Goal: Task Accomplishment & Management: Manage account settings

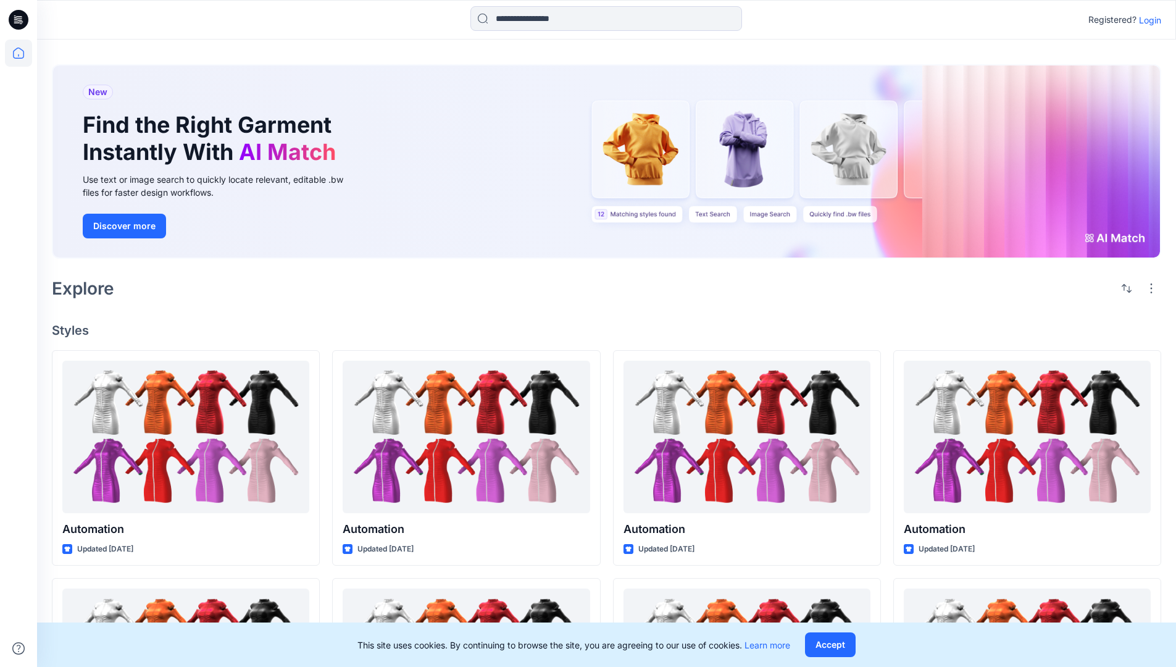
click at [1147, 20] on p "Login" at bounding box center [1150, 20] width 22 height 13
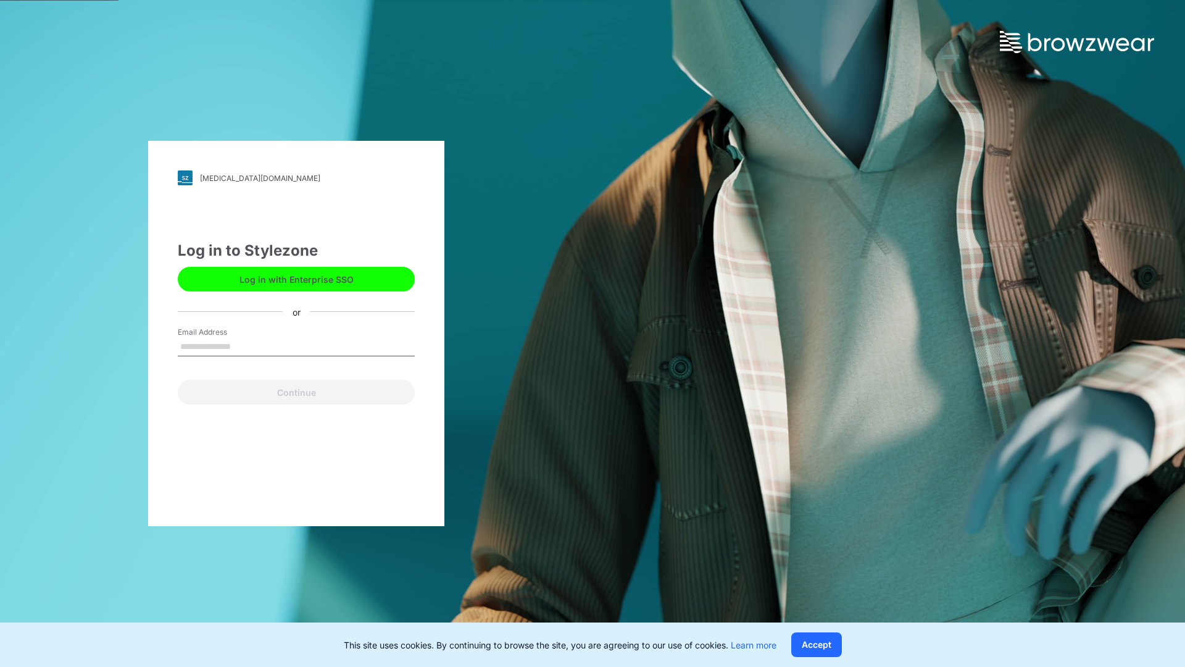
click at [244, 346] on input "Email Address" at bounding box center [296, 347] width 237 height 19
type input "*"
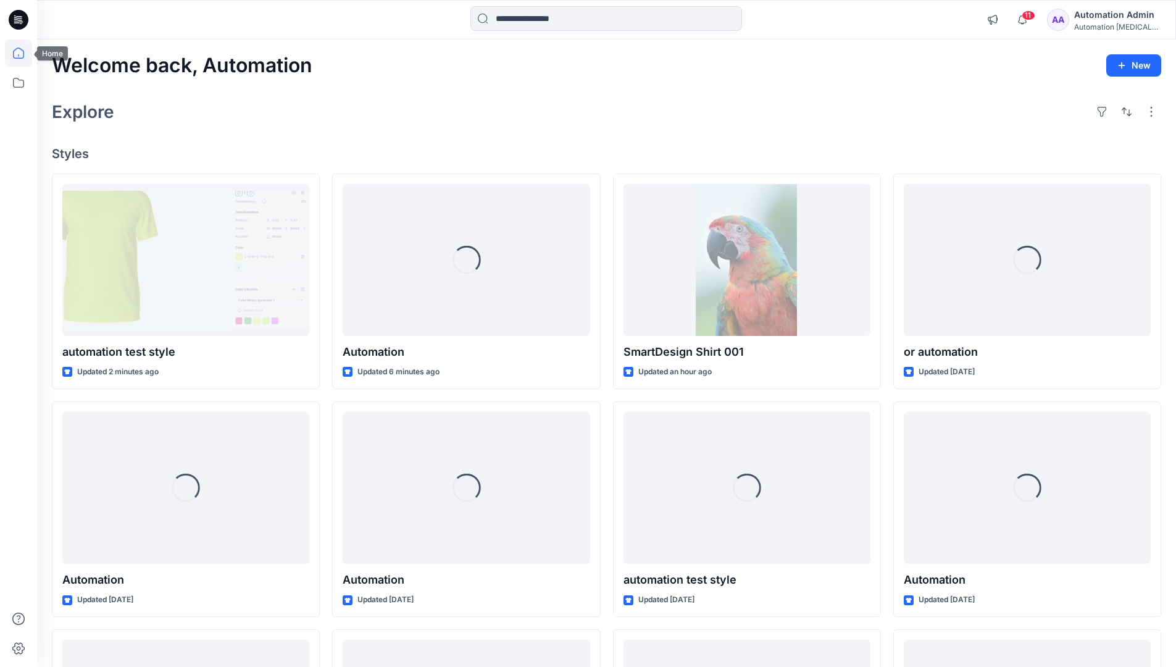
click at [23, 53] on icon at bounding box center [18, 53] width 11 height 11
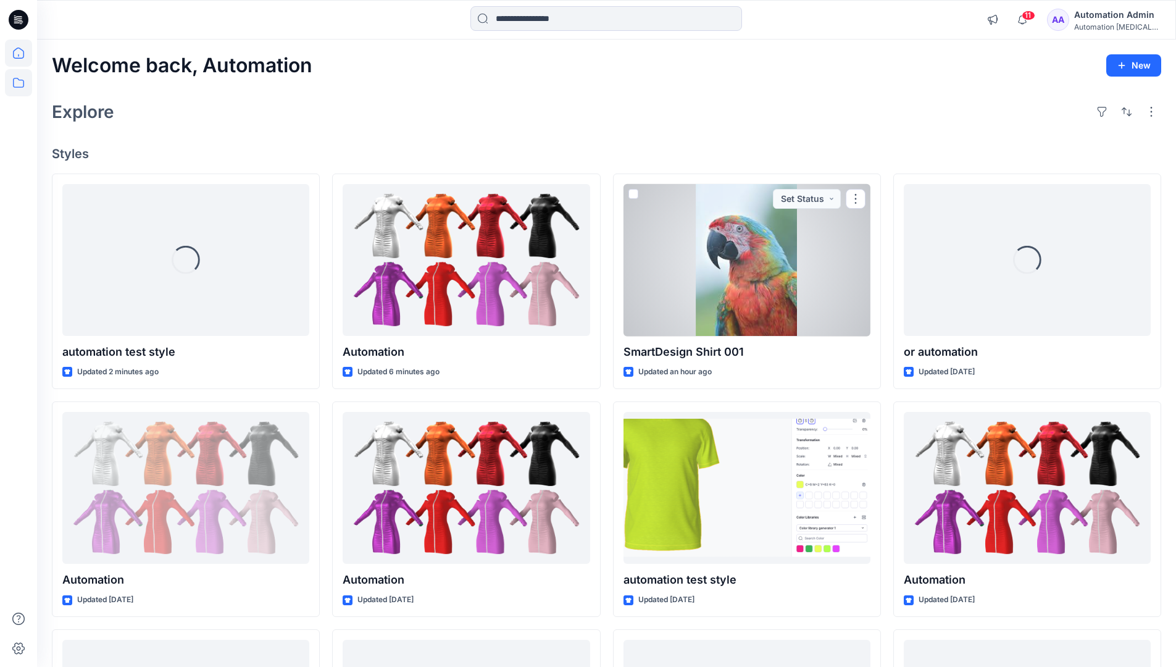
click at [20, 83] on icon at bounding box center [18, 82] width 27 height 27
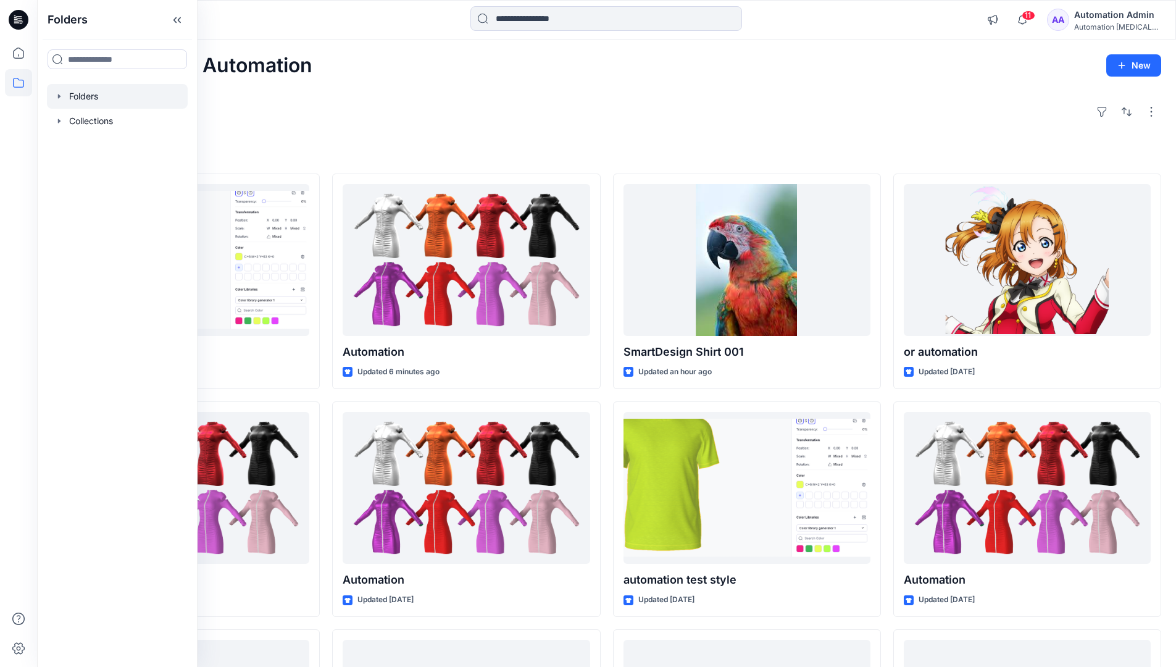
click at [91, 91] on div at bounding box center [117, 96] width 141 height 25
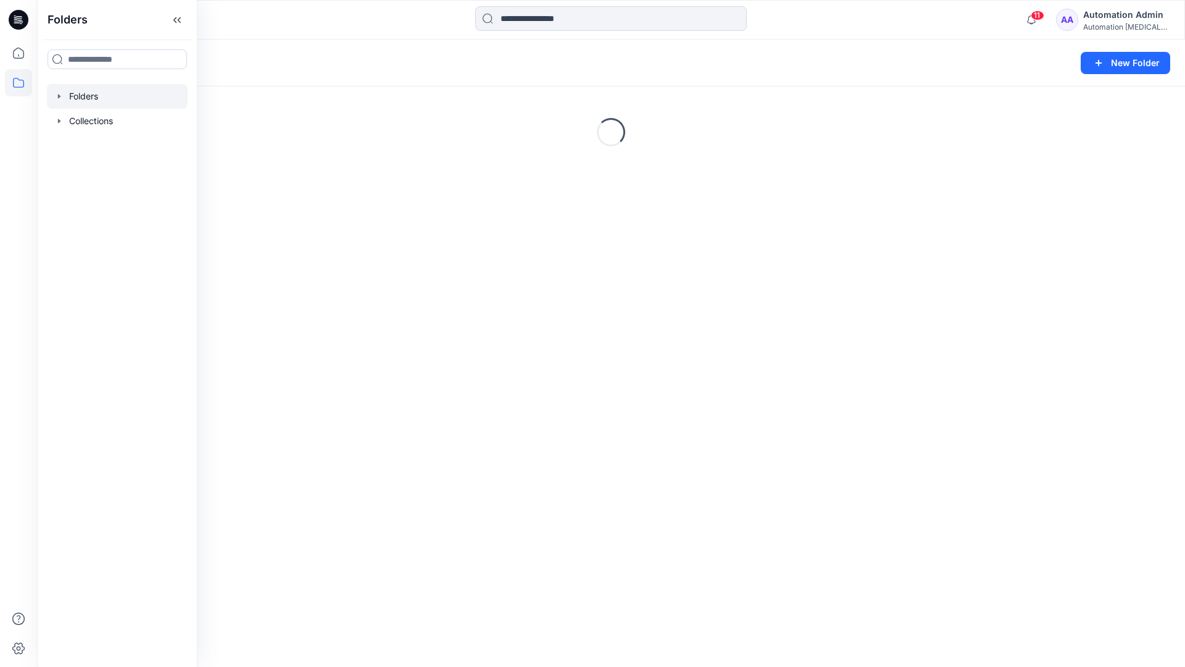
click at [543, 416] on div "Folders New Folder Loading..." at bounding box center [611, 353] width 1148 height 627
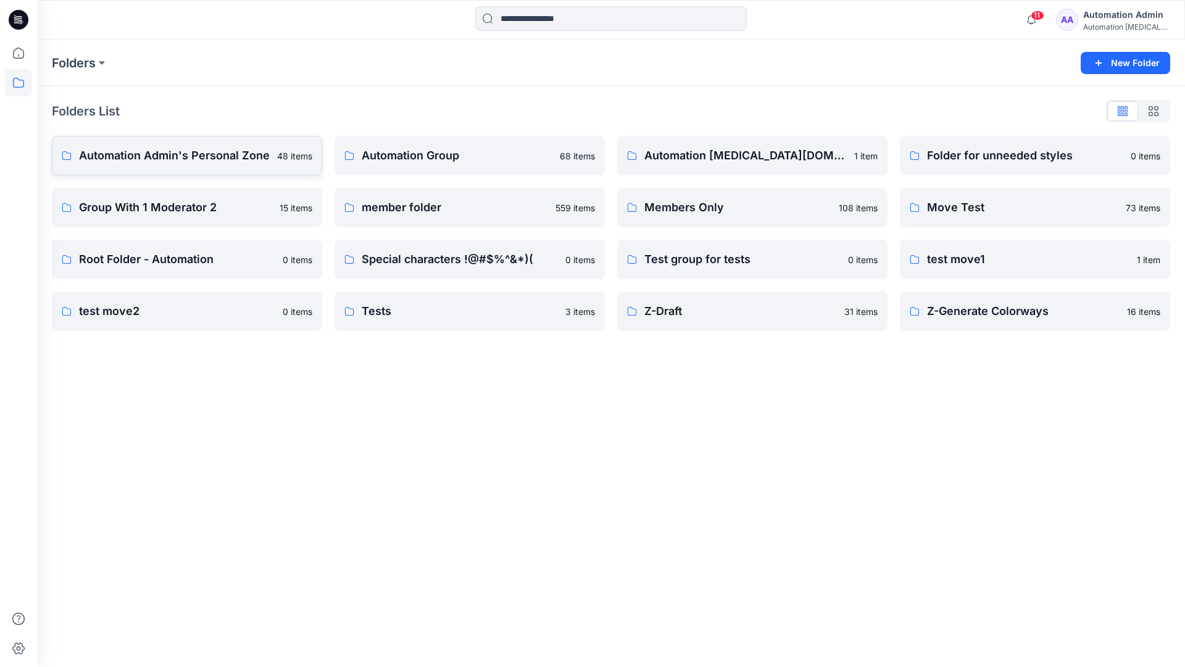
click at [207, 163] on p "Automation Admin's Personal Zone" at bounding box center [174, 155] width 191 height 17
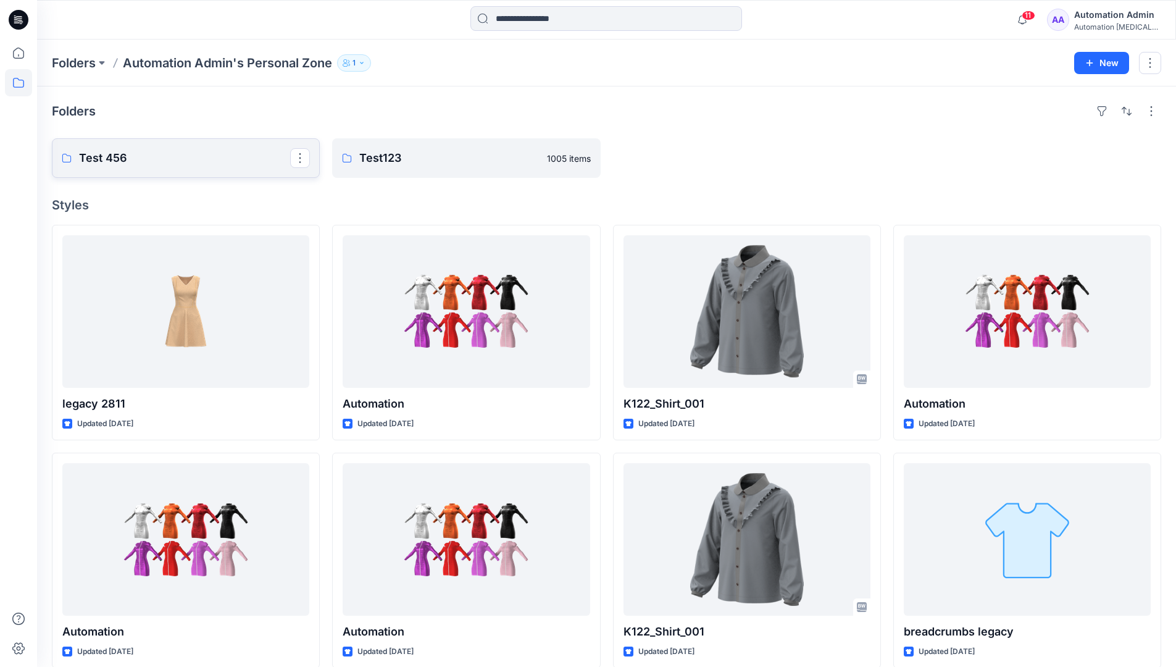
click at [207, 163] on p "Test 456" at bounding box center [184, 157] width 211 height 17
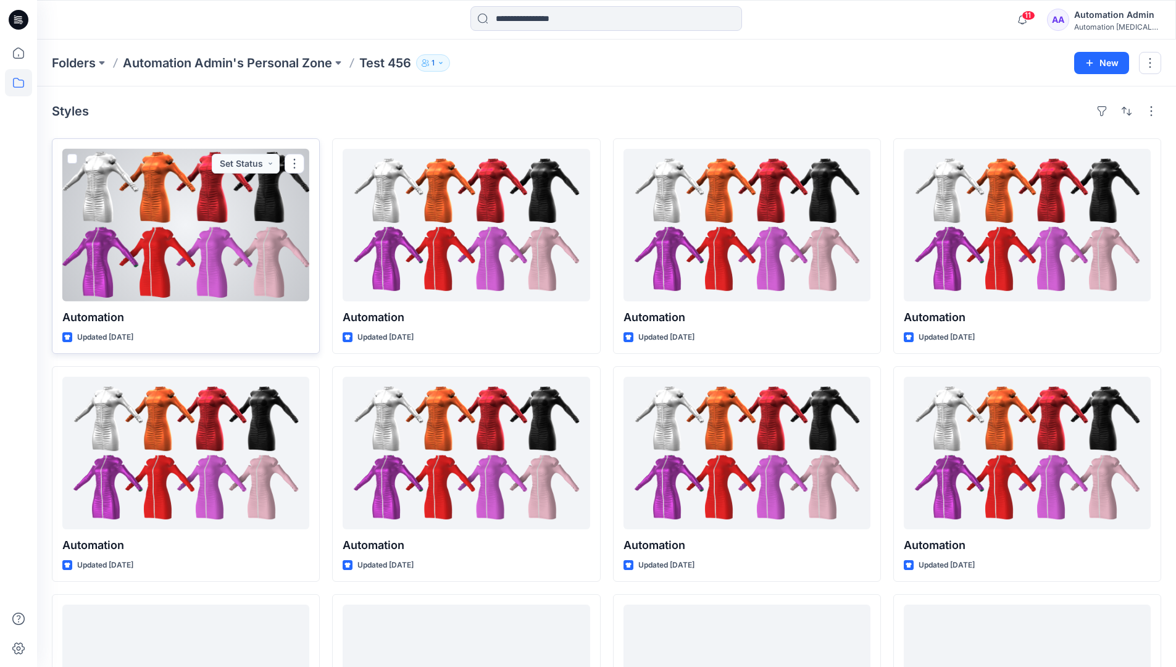
click at [194, 187] on div at bounding box center [185, 225] width 247 height 152
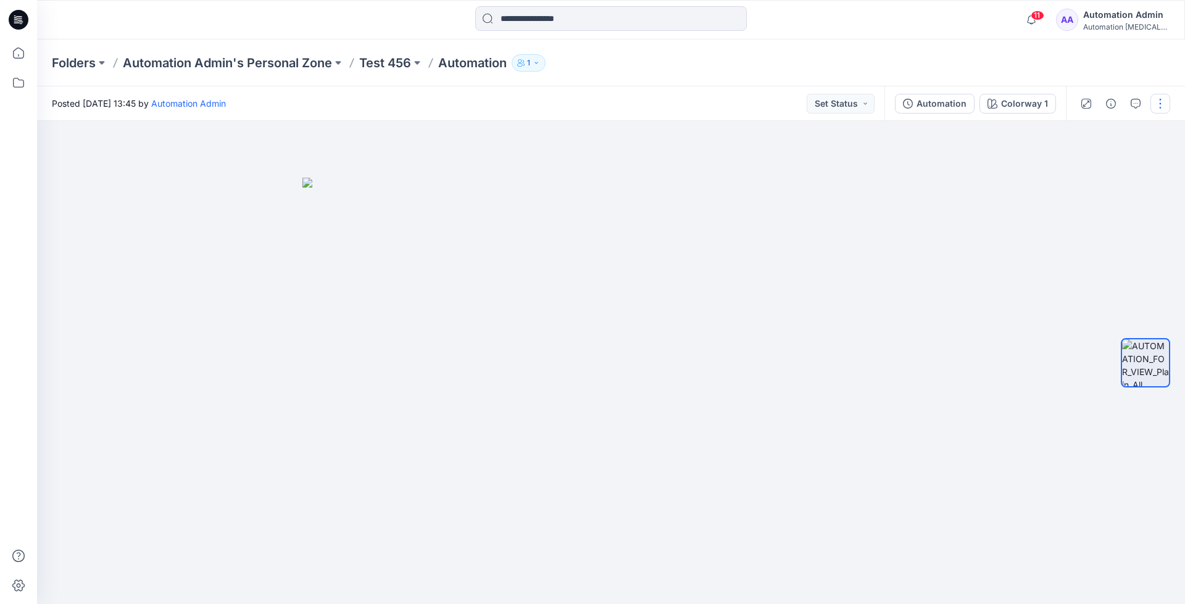
click at [1161, 104] on button "button" at bounding box center [1161, 104] width 20 height 20
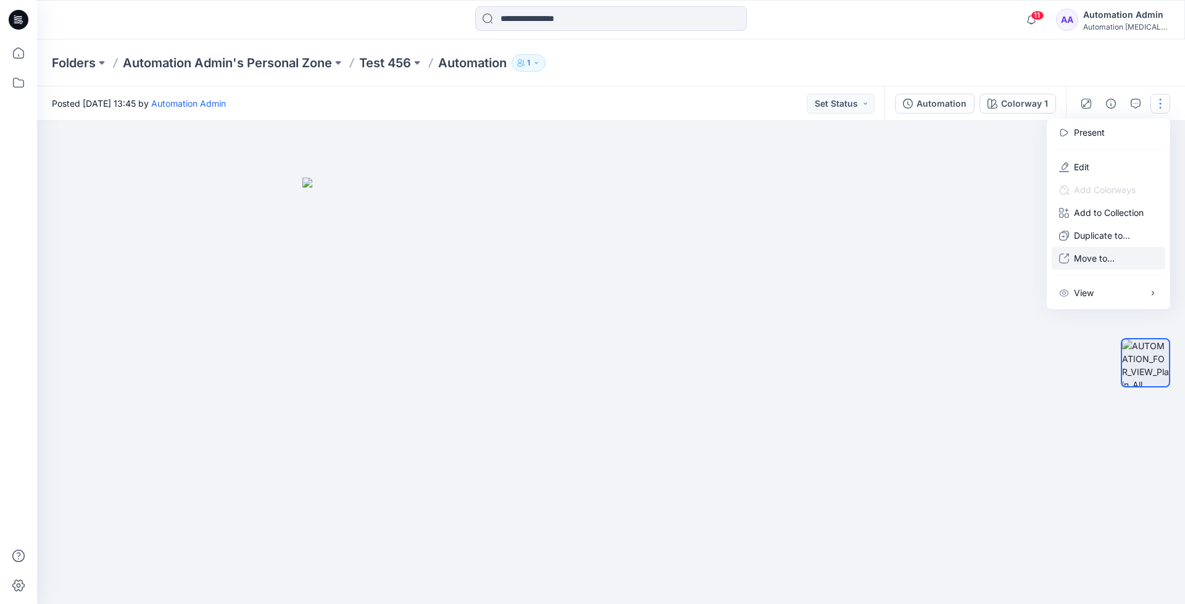
click at [1114, 252] on p "Move to..." at bounding box center [1094, 258] width 41 height 13
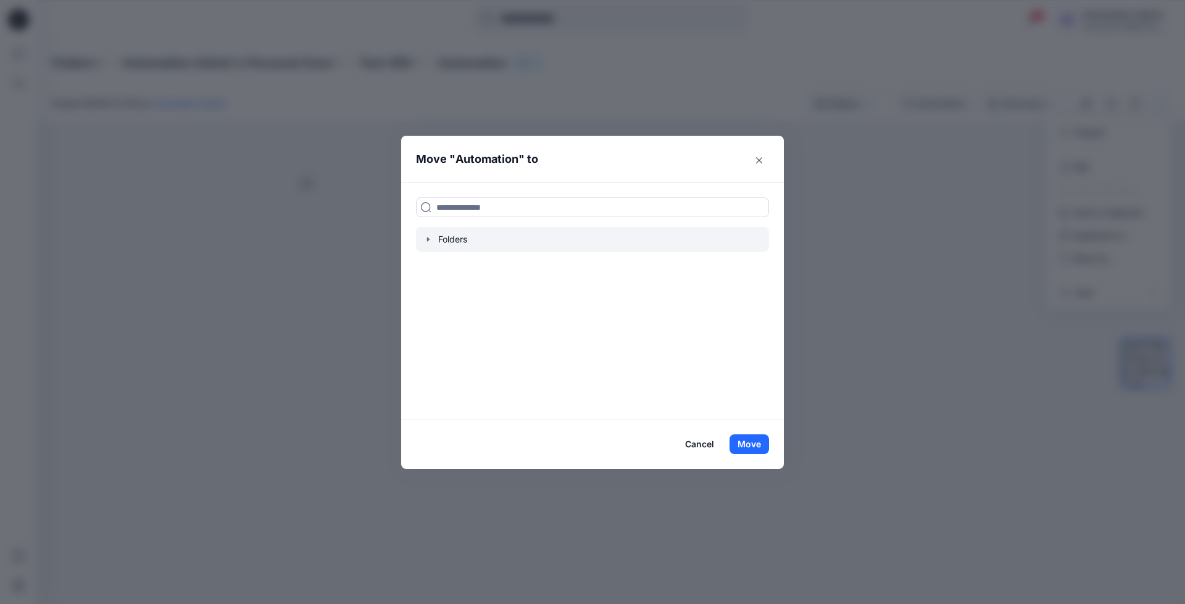
click at [451, 238] on div at bounding box center [592, 239] width 353 height 25
click at [427, 238] on icon "button" at bounding box center [428, 240] width 10 height 10
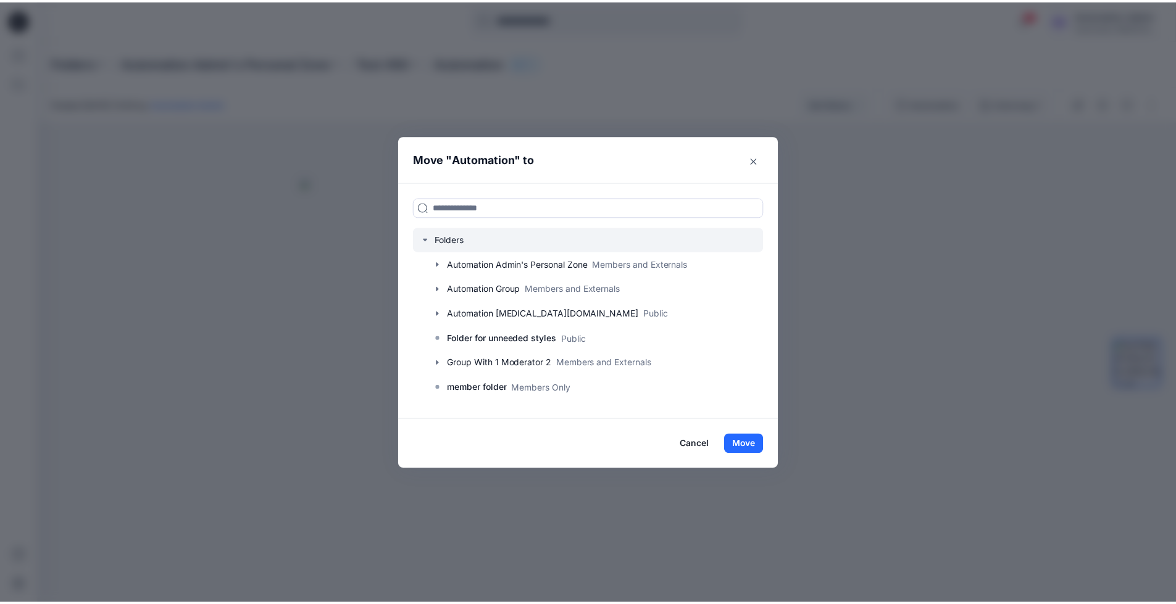
scroll to position [122, 0]
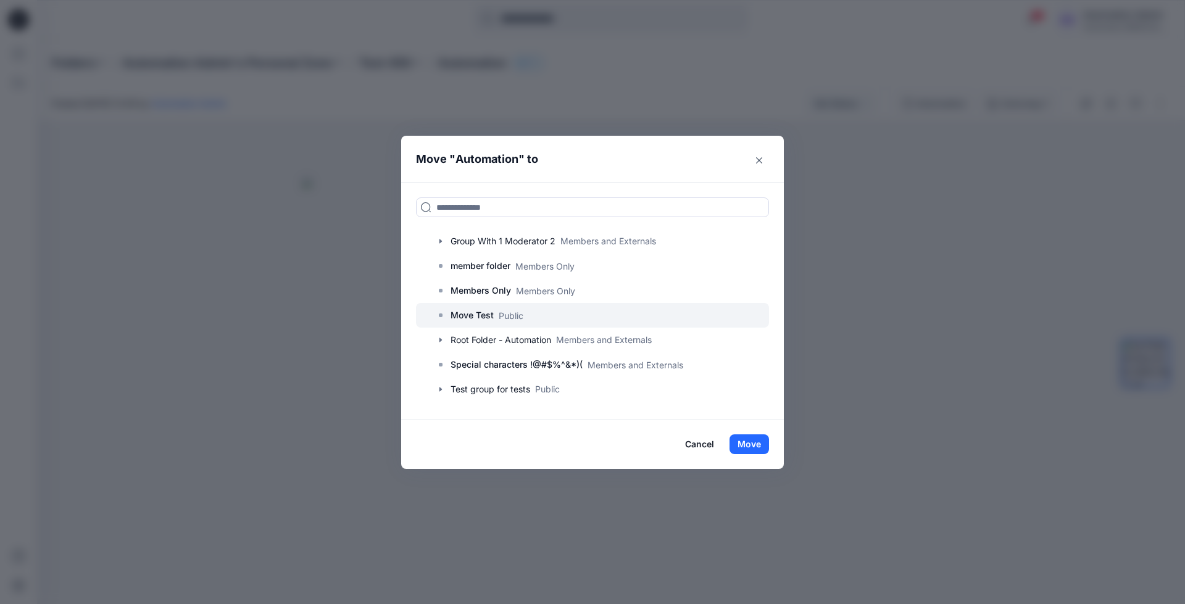
click at [457, 317] on p "Move Test" at bounding box center [472, 315] width 43 height 15
click at [747, 439] on button "Move" at bounding box center [750, 445] width 40 height 20
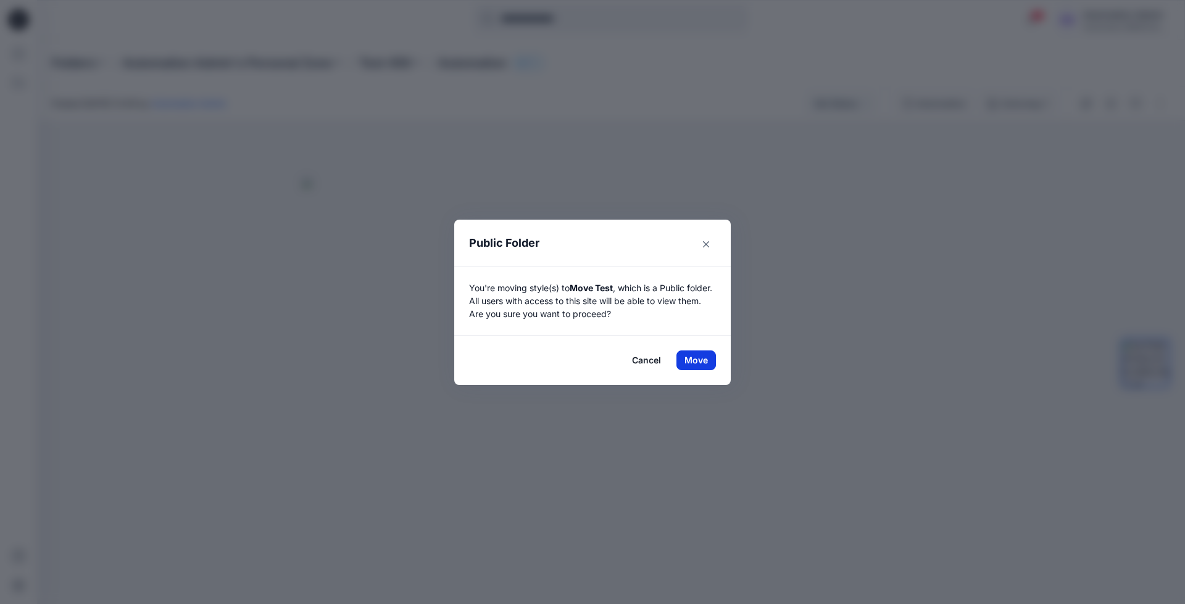
click at [696, 360] on button "Move" at bounding box center [697, 361] width 40 height 20
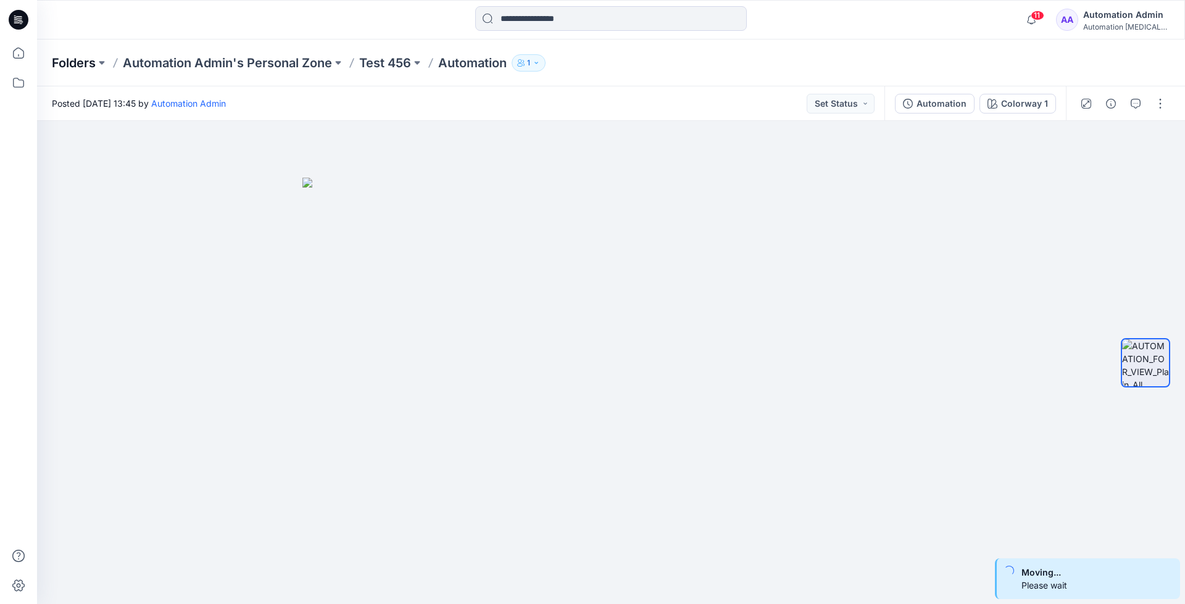
click at [69, 62] on p "Folders" at bounding box center [74, 62] width 44 height 17
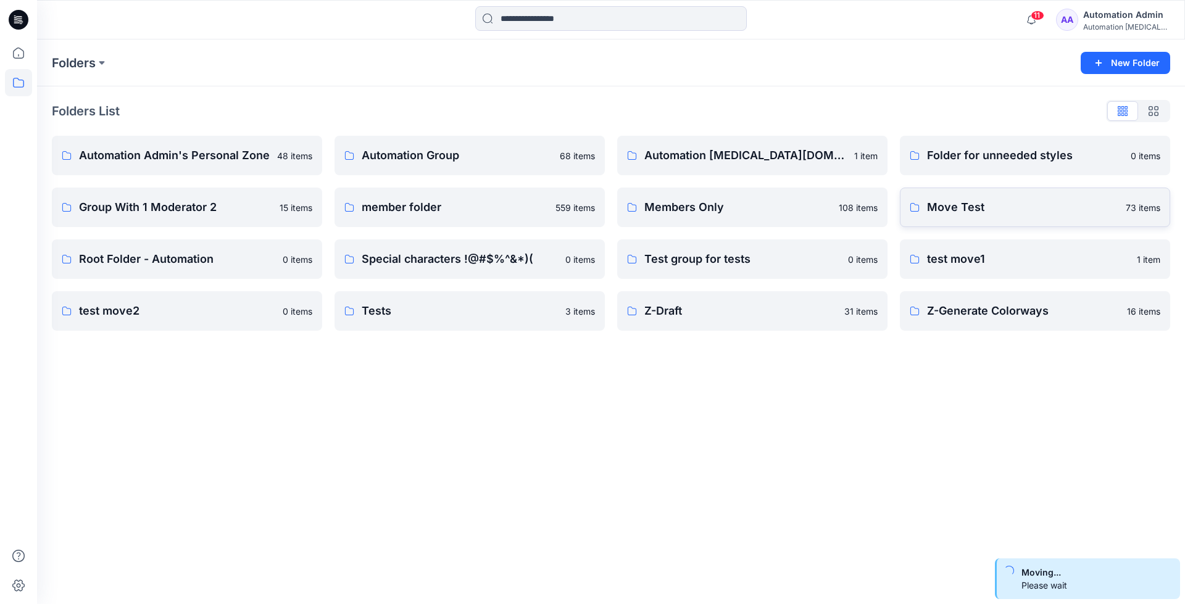
click at [1024, 221] on link "Move Test 73 items" at bounding box center [1035, 208] width 270 height 40
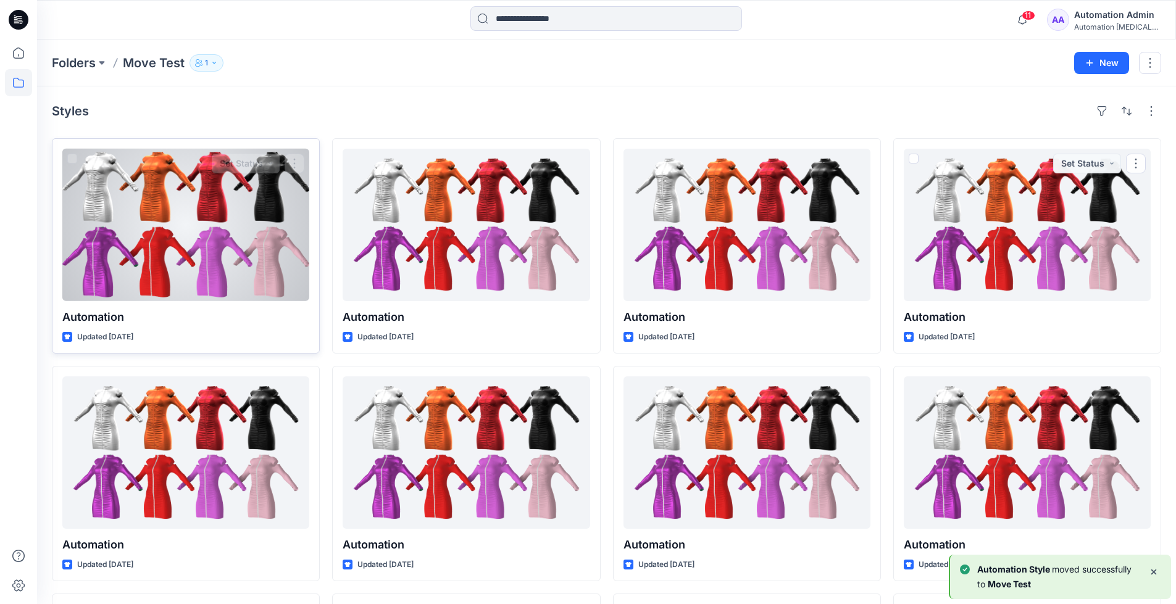
click at [220, 246] on div at bounding box center [185, 225] width 247 height 152
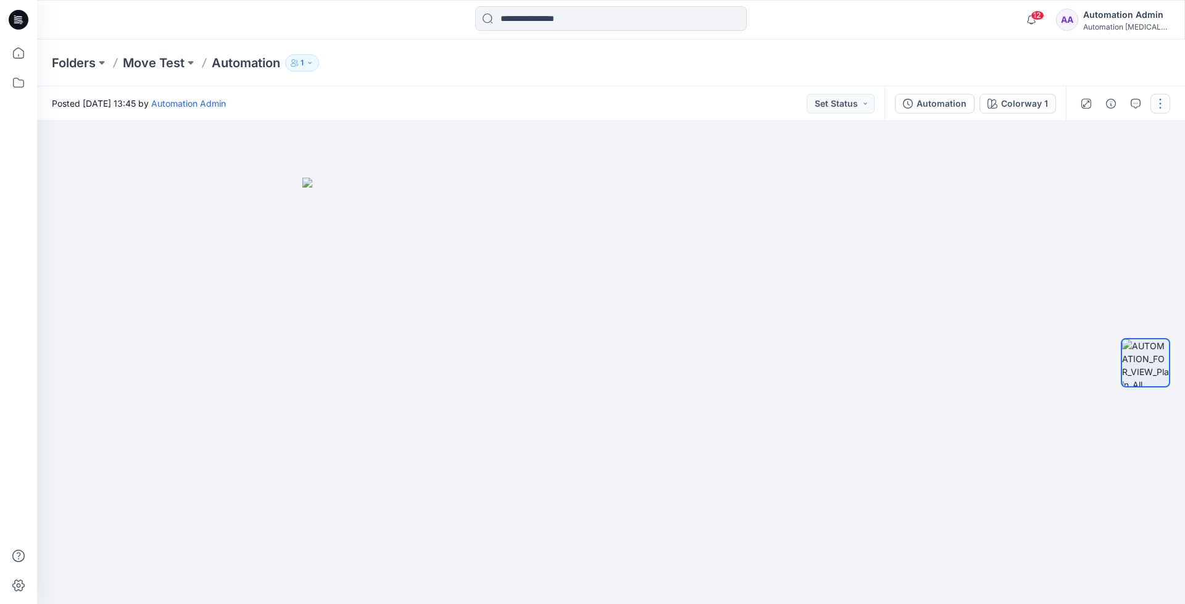
click at [1158, 106] on button "button" at bounding box center [1161, 104] width 20 height 20
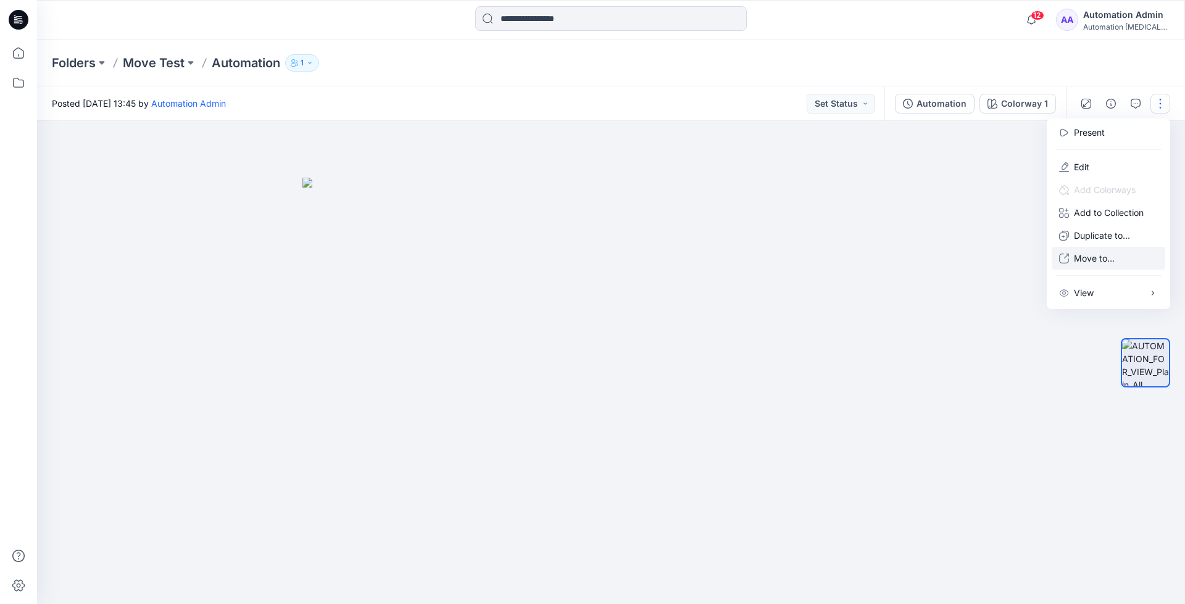
click at [1089, 254] on p "Move to..." at bounding box center [1094, 258] width 41 height 13
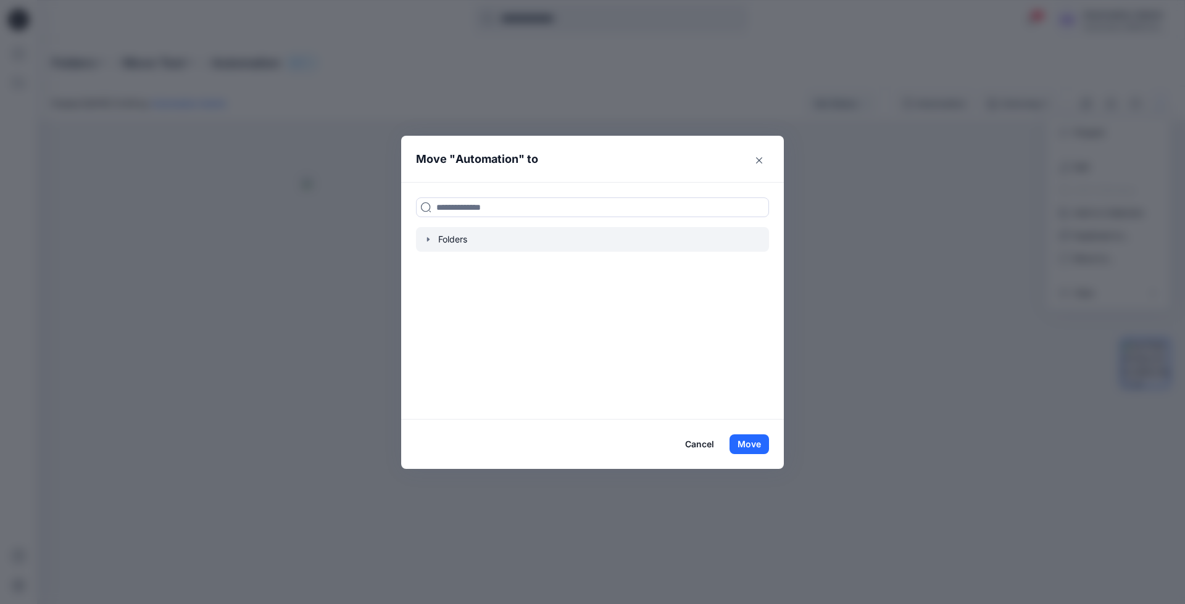
click at [427, 243] on icon "button" at bounding box center [428, 240] width 10 height 10
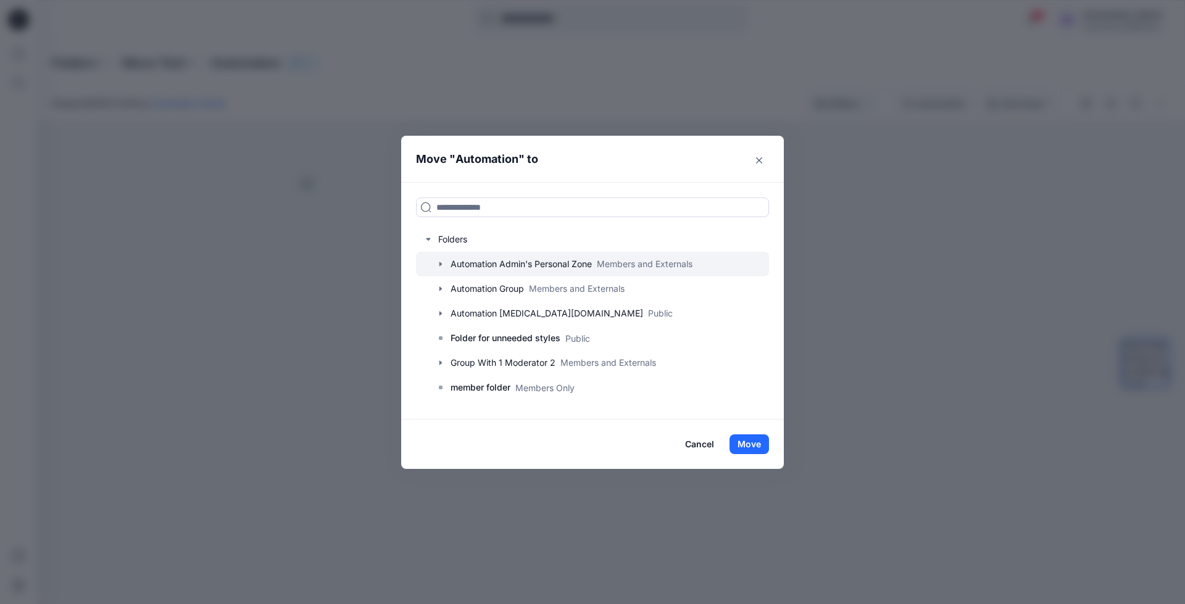
click at [439, 262] on icon "button" at bounding box center [440, 264] width 2 height 4
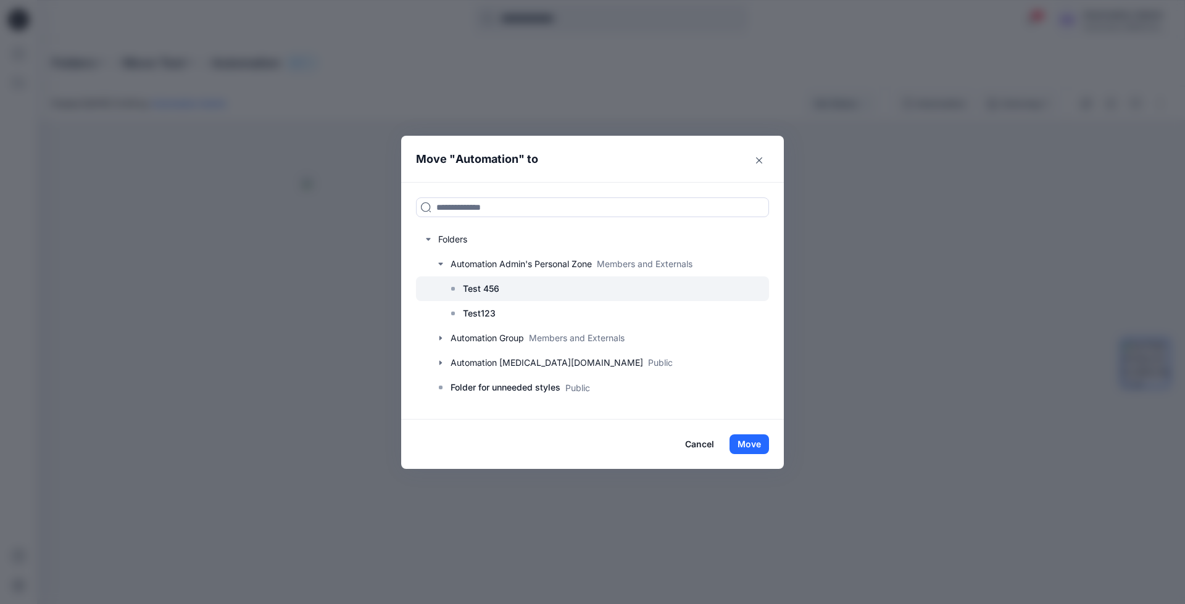
click at [483, 287] on p "Test 456" at bounding box center [481, 288] width 36 height 15
click at [757, 446] on button "Move" at bounding box center [750, 445] width 40 height 20
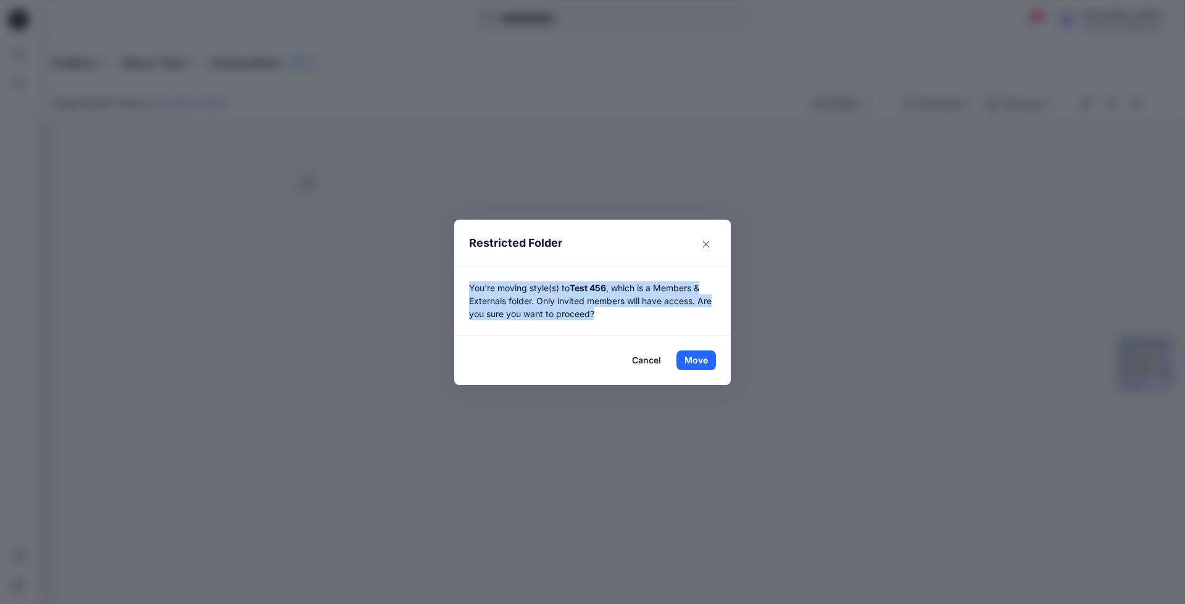
drag, startPoint x: 757, startPoint y: 446, endPoint x: 610, endPoint y: 311, distance: 199.2
click at [610, 311] on p "You're moving style(s) to Test 456 , which is a Members & Externals folder. Onl…" at bounding box center [592, 300] width 247 height 39
click at [696, 357] on button "Move" at bounding box center [697, 361] width 40 height 20
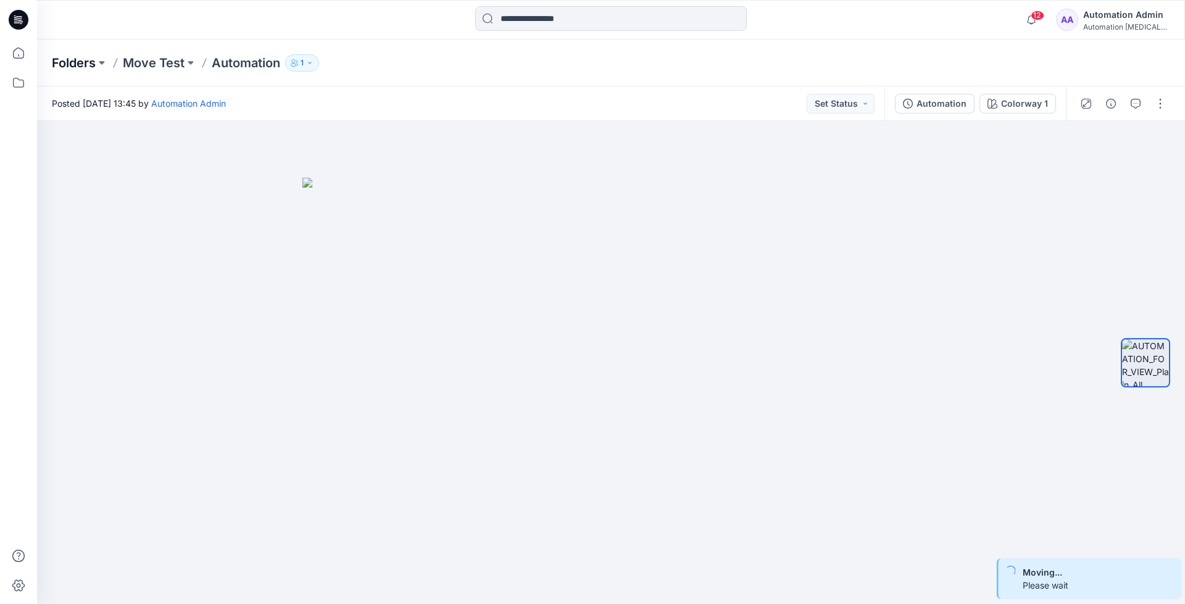
click at [72, 65] on p "Folders" at bounding box center [74, 62] width 44 height 17
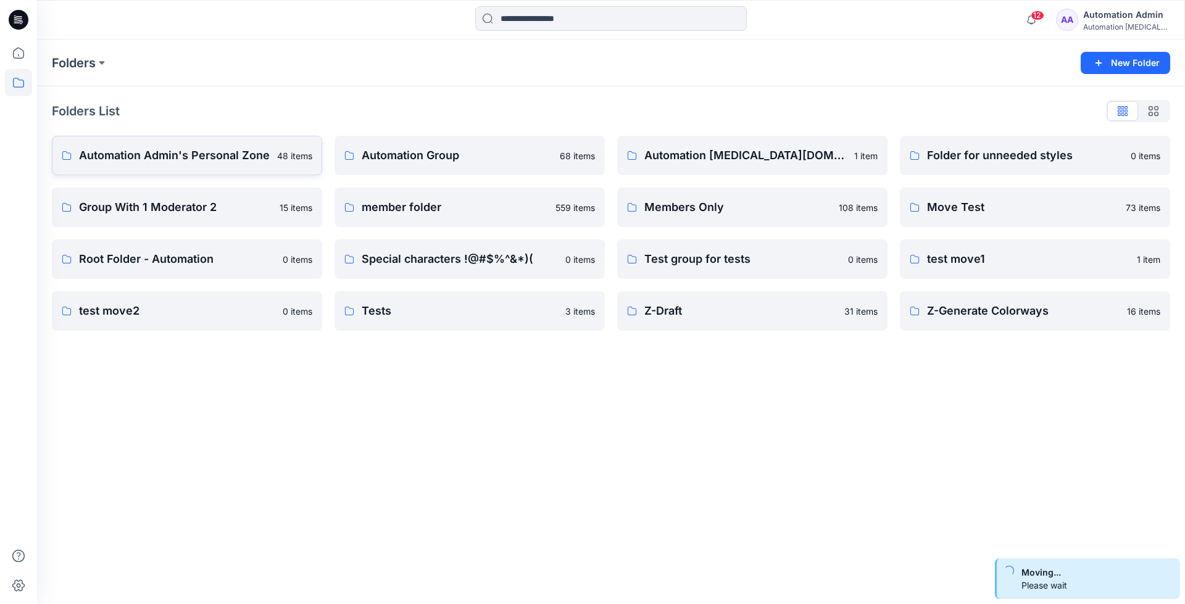
click at [151, 155] on p "Automation Admin's Personal Zone" at bounding box center [174, 155] width 191 height 17
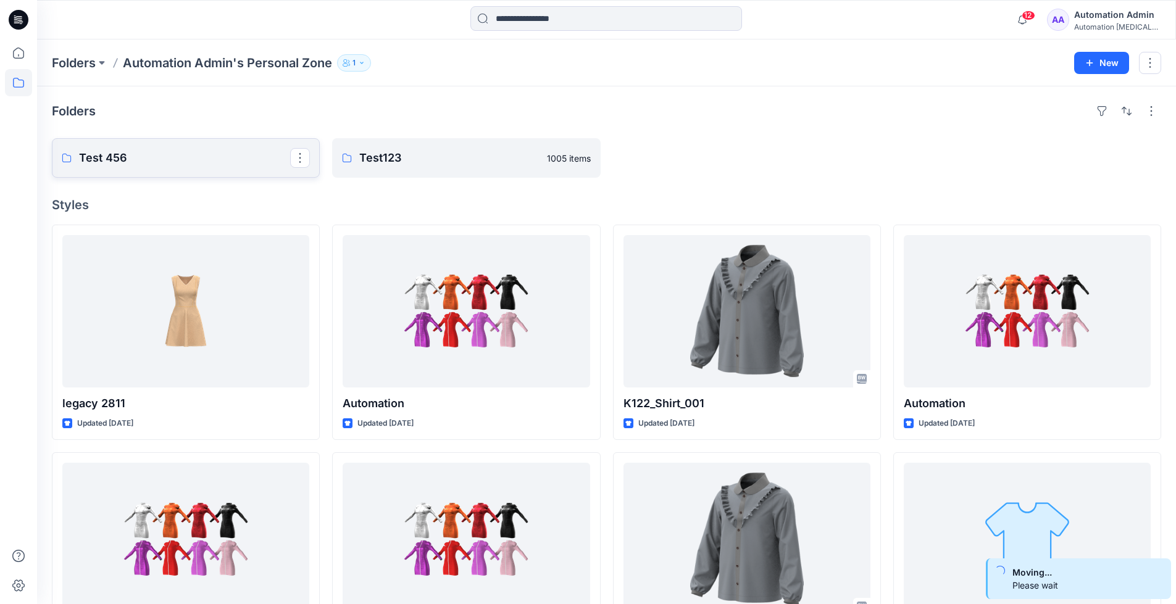
click at [151, 155] on p "Test 456" at bounding box center [184, 157] width 211 height 17
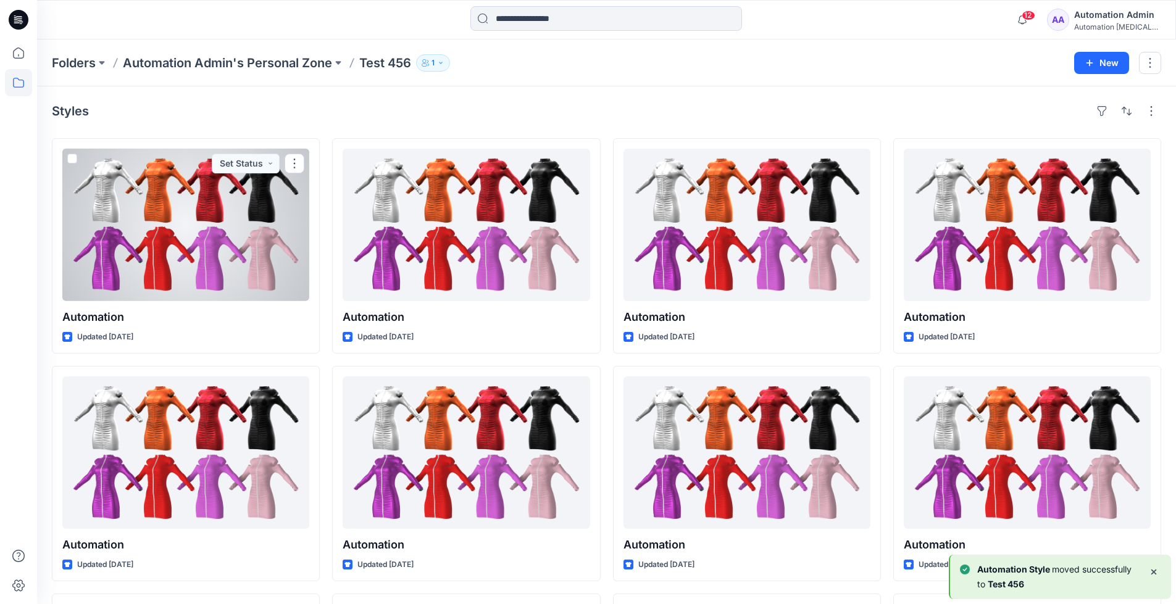
click at [1100, 23] on div "Automation [MEDICAL_DATA]..." at bounding box center [1117, 26] width 86 height 9
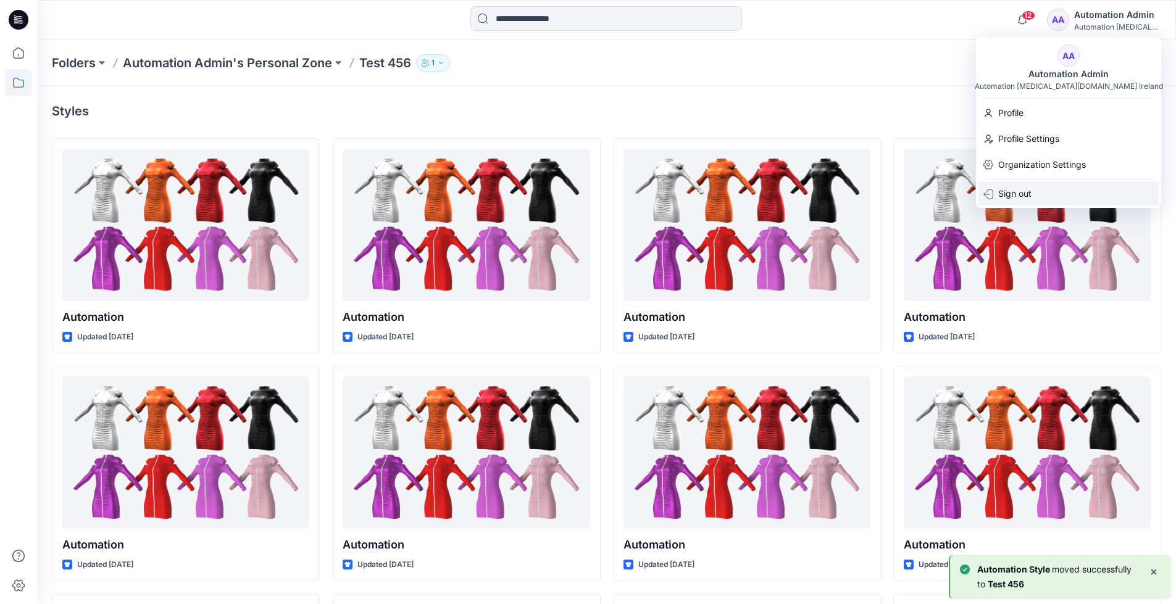
click at [1026, 193] on p "Sign out" at bounding box center [1014, 193] width 33 height 23
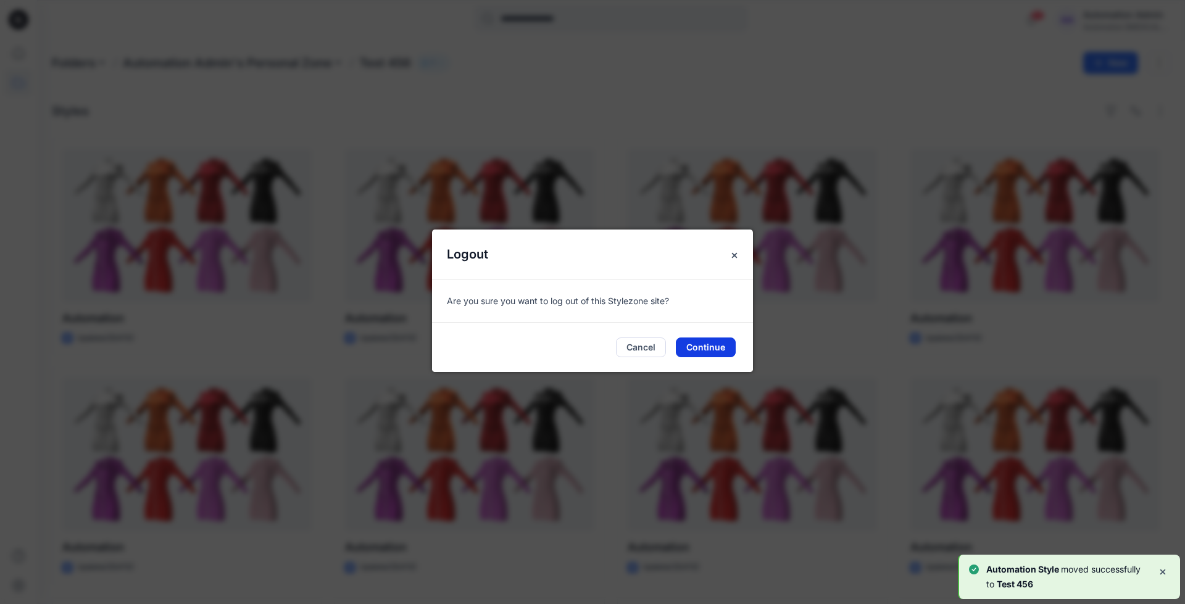
click at [720, 346] on button "Continue" at bounding box center [706, 348] width 60 height 20
